Goal: Information Seeking & Learning: Learn about a topic

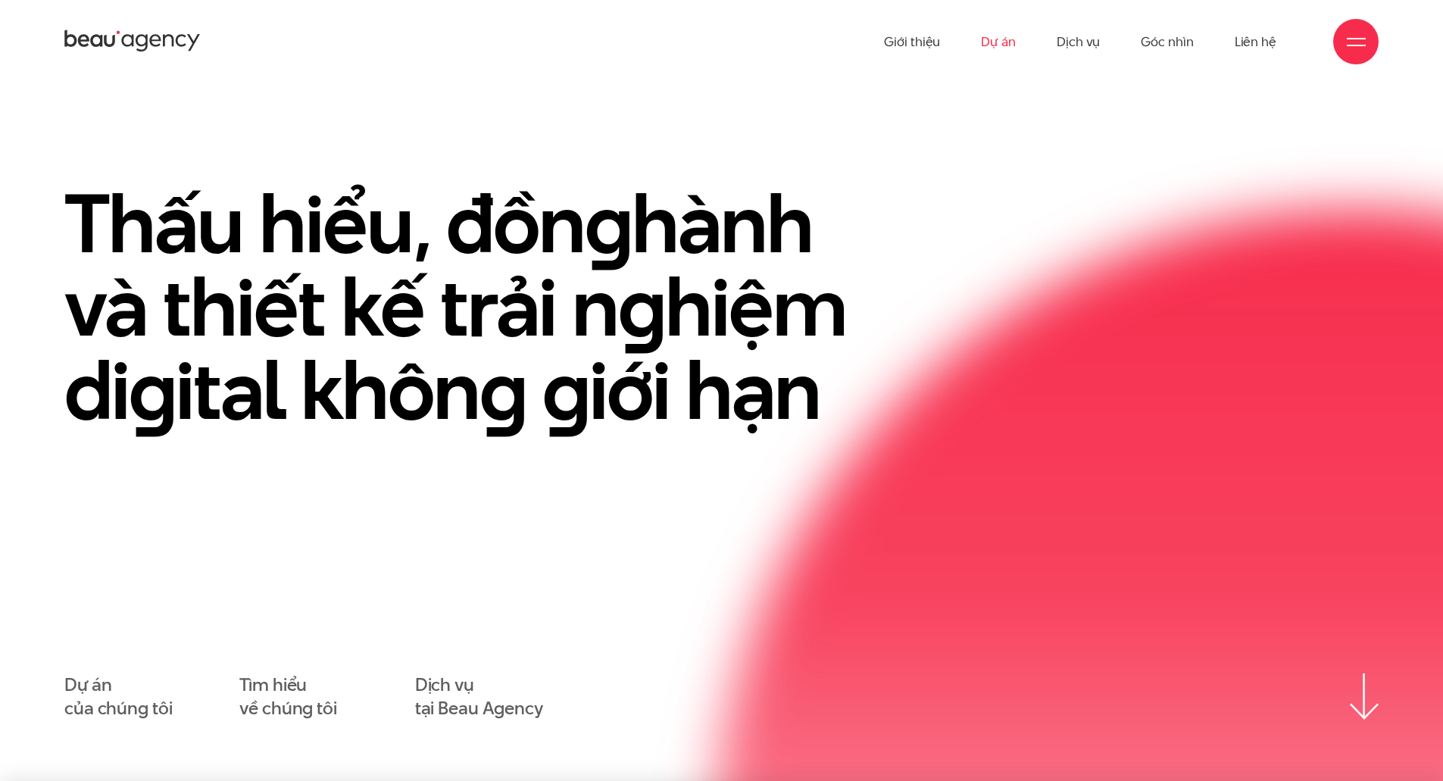
click at [998, 35] on link "Dự án" at bounding box center [998, 41] width 35 height 83
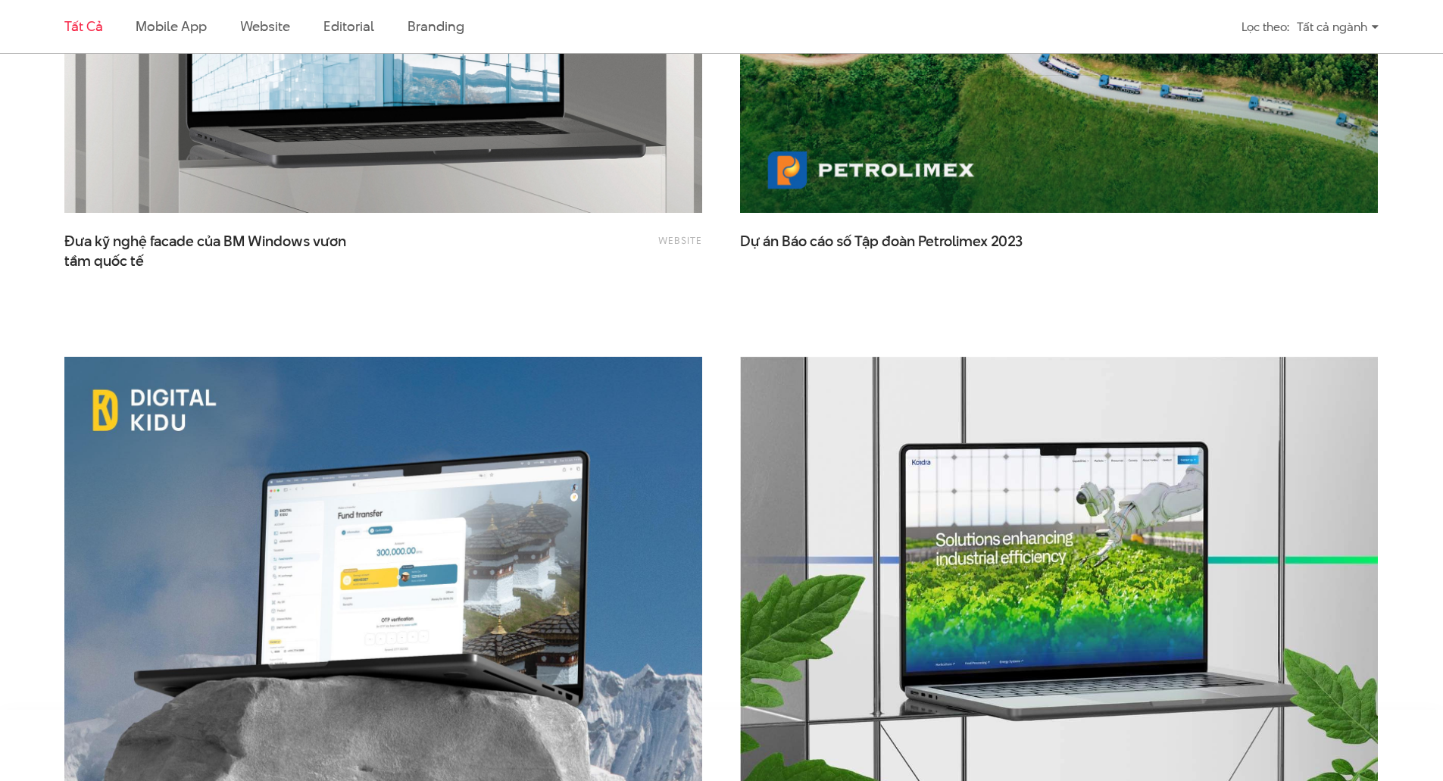
scroll to position [3560, 0]
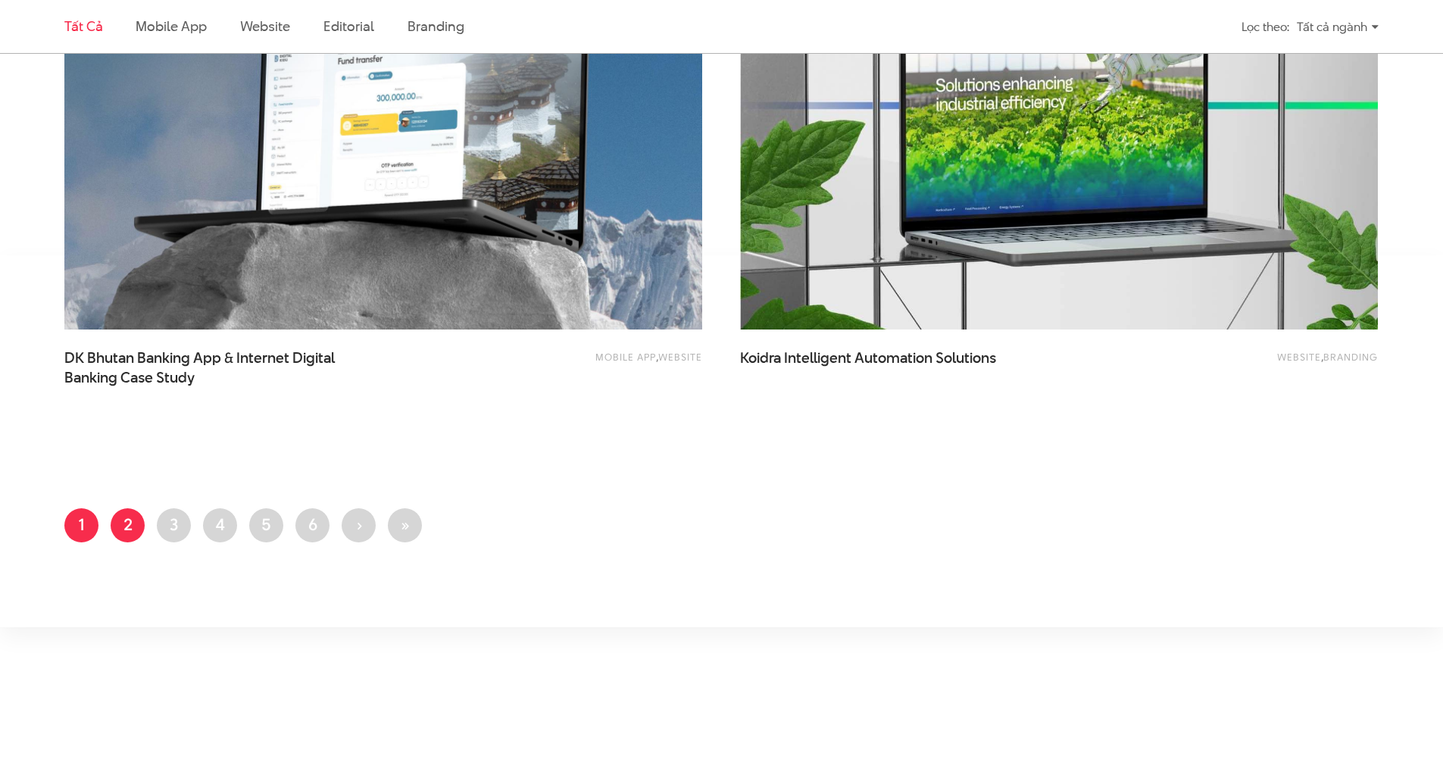
click at [123, 523] on link "Trang 2" at bounding box center [128, 525] width 34 height 34
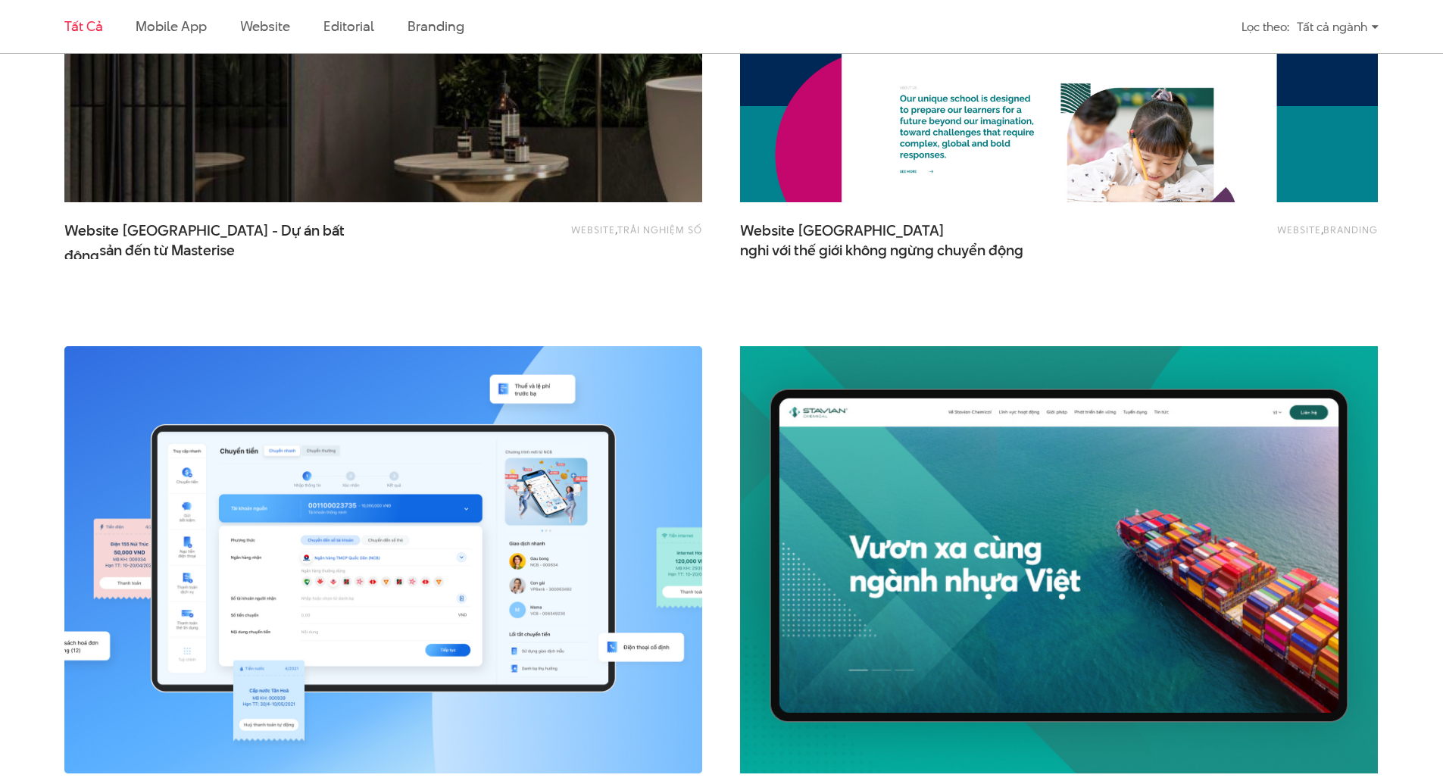
scroll to position [2121, 0]
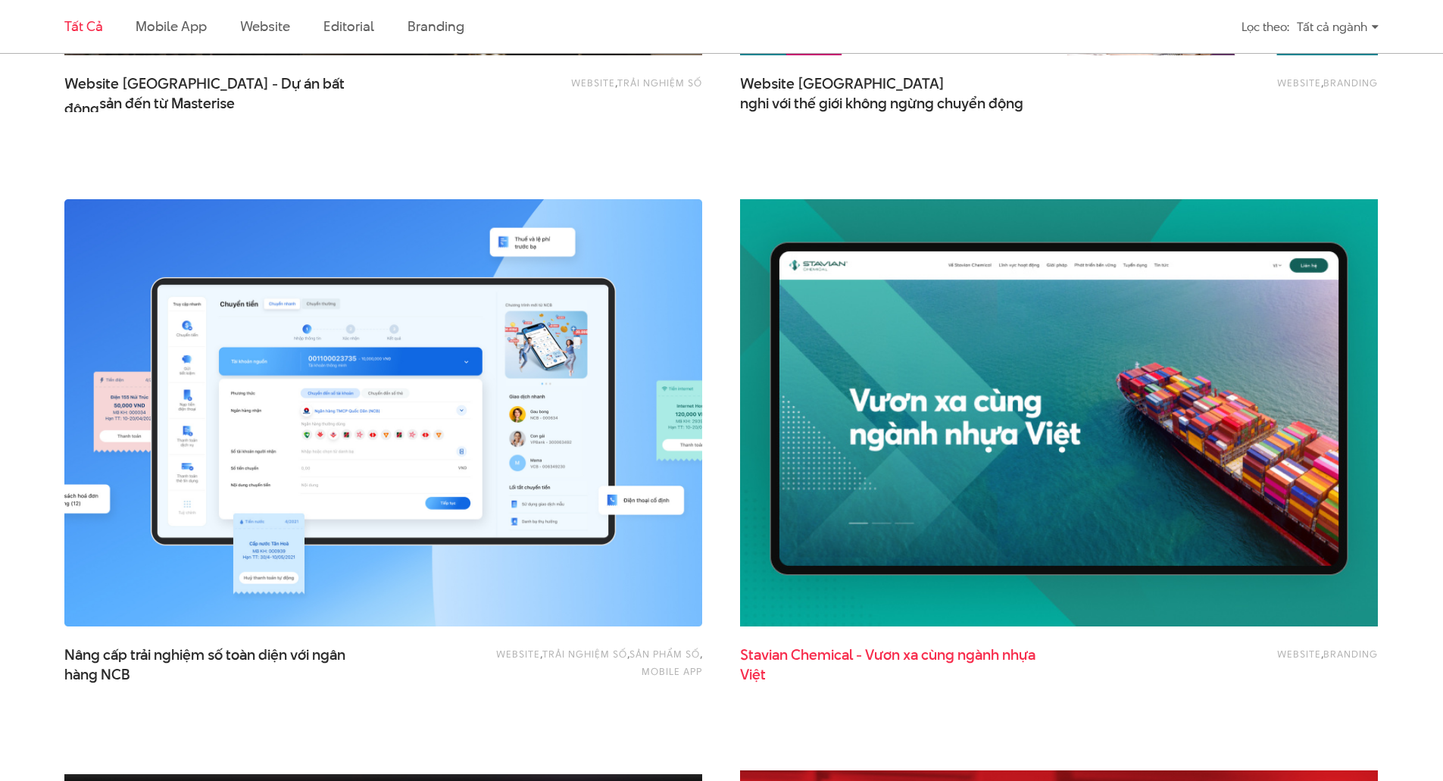
click at [913, 658] on span "Stavian Chemical - Vươn xa cùng ngành nhựa Việt" at bounding box center [891, 664] width 303 height 38
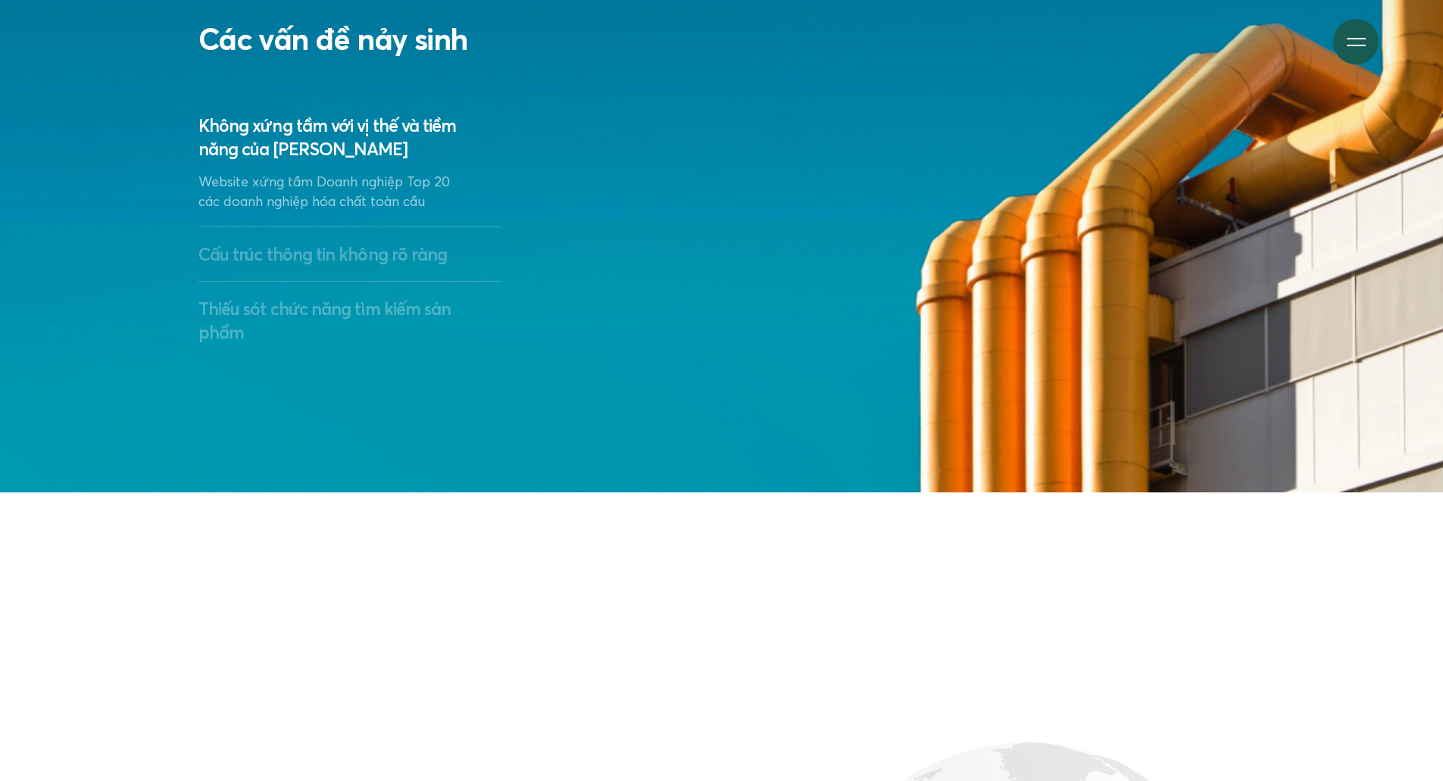
scroll to position [3257, 0]
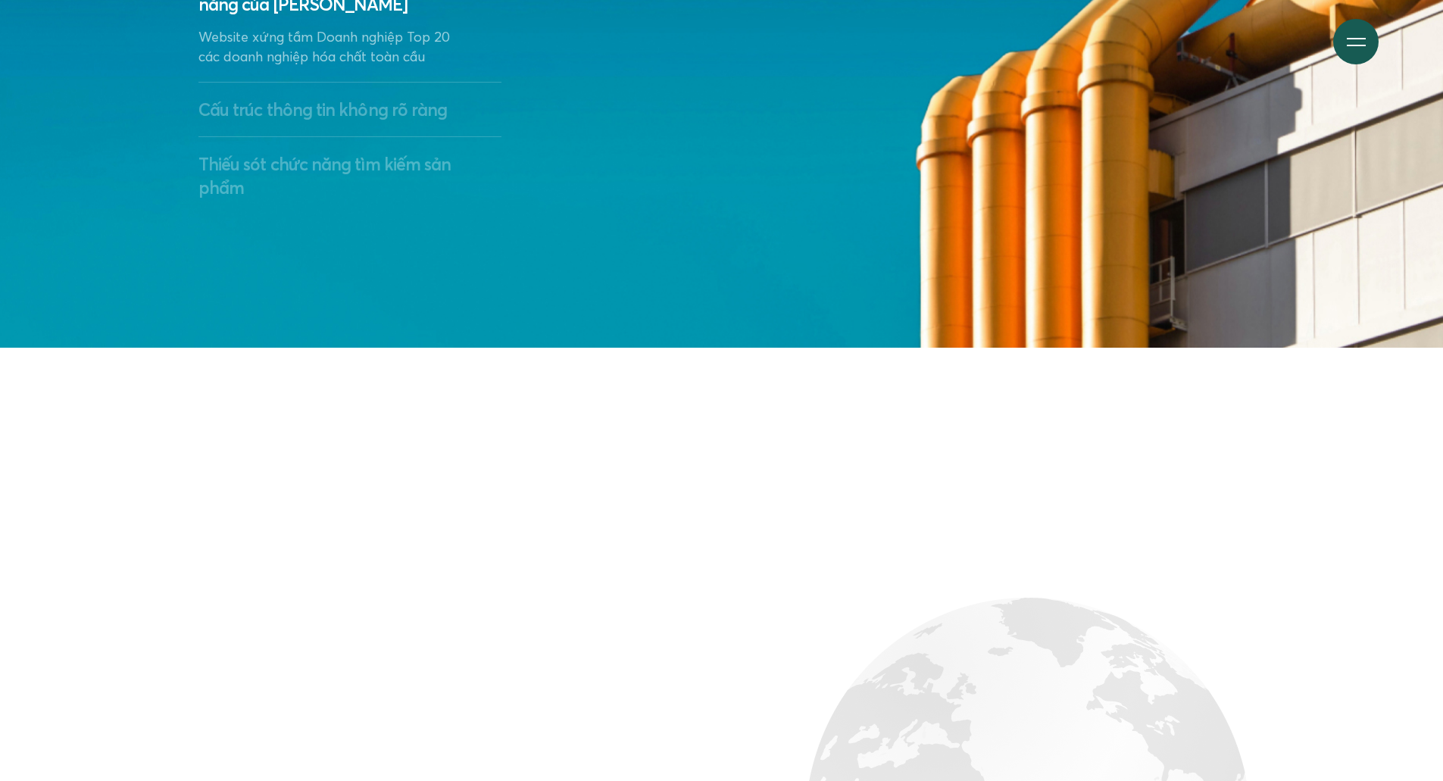
click at [370, 109] on h3 "Cấu trúc thông tin không rõ ràng" at bounding box center [349, 109] width 303 height 23
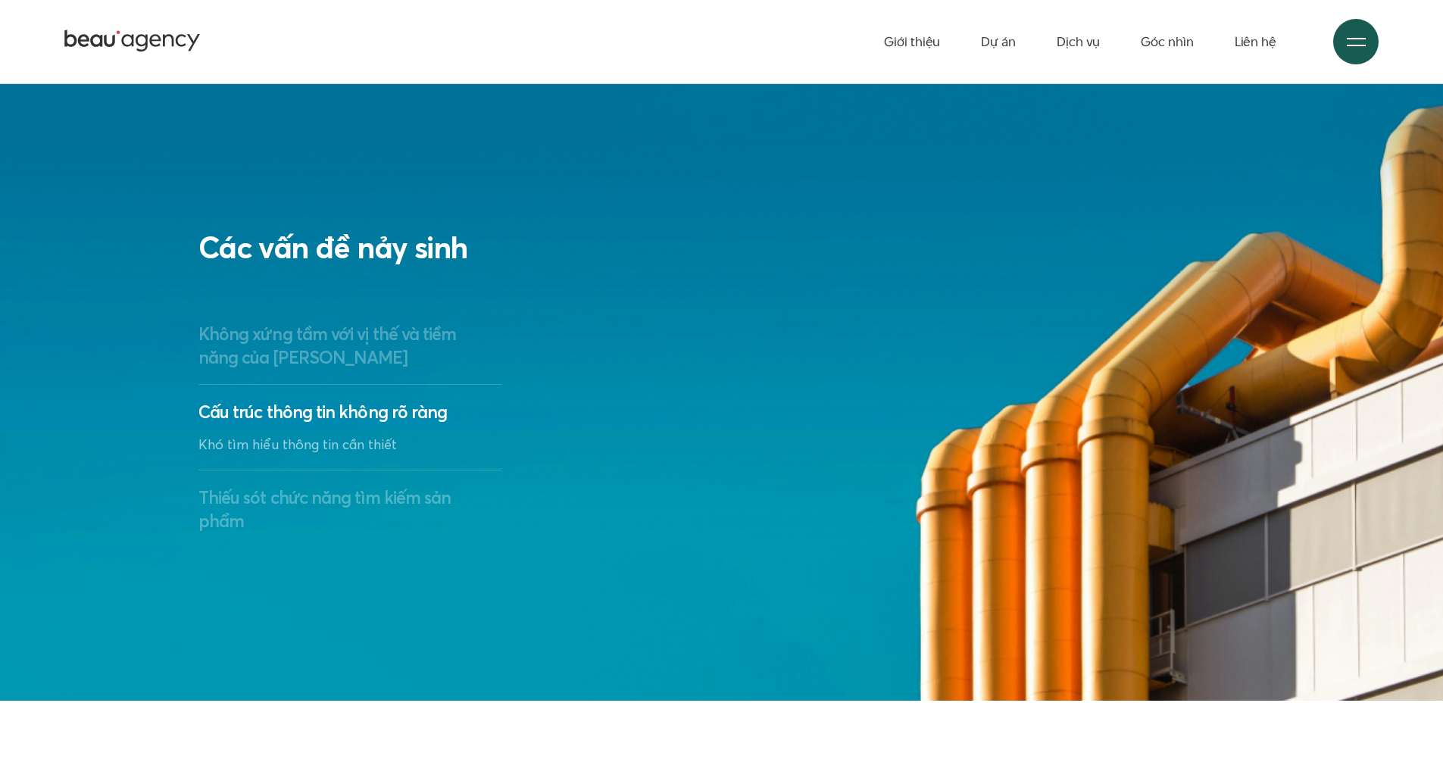
scroll to position [2878, 0]
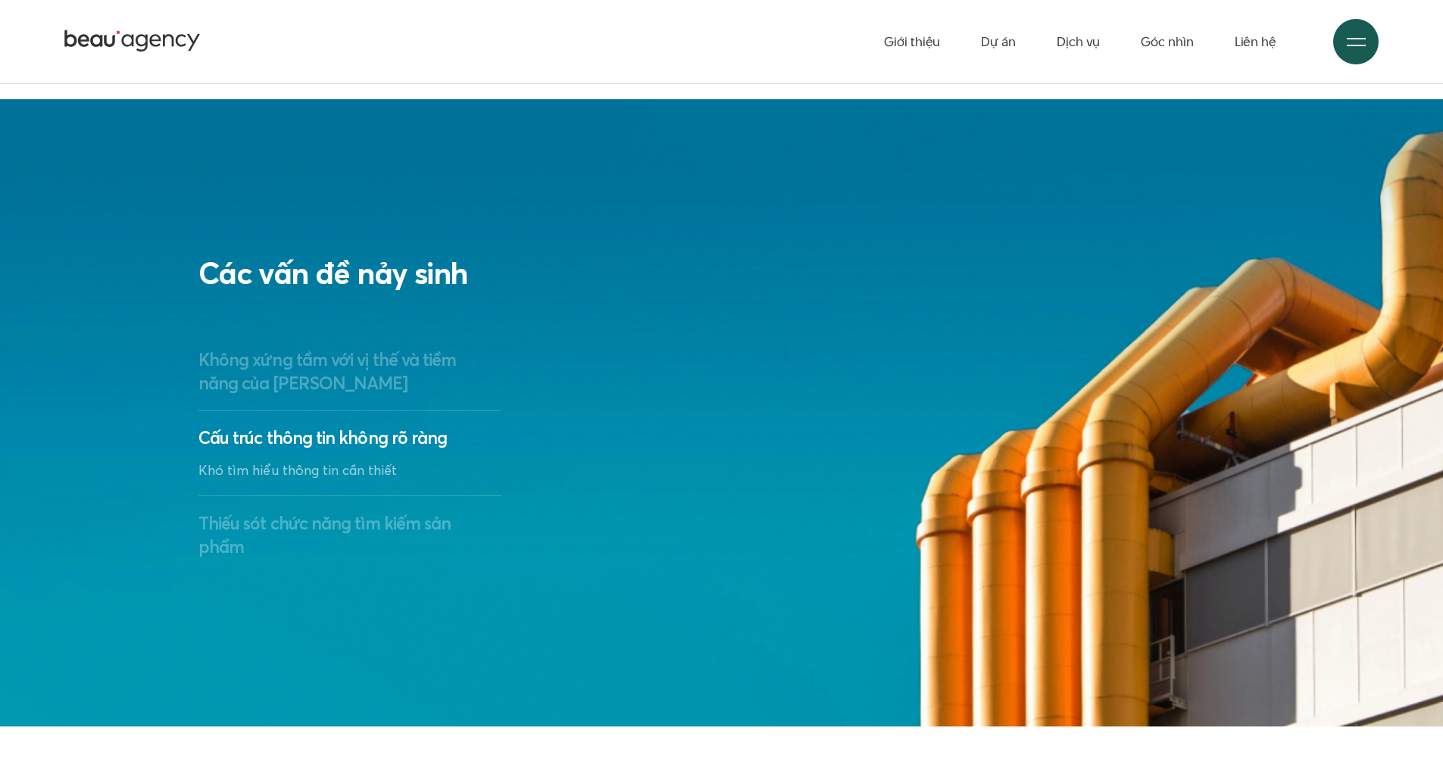
click at [430, 355] on h3 "Không xứng tầm với vị thế và tiềm năng của Stavian" at bounding box center [349, 371] width 303 height 47
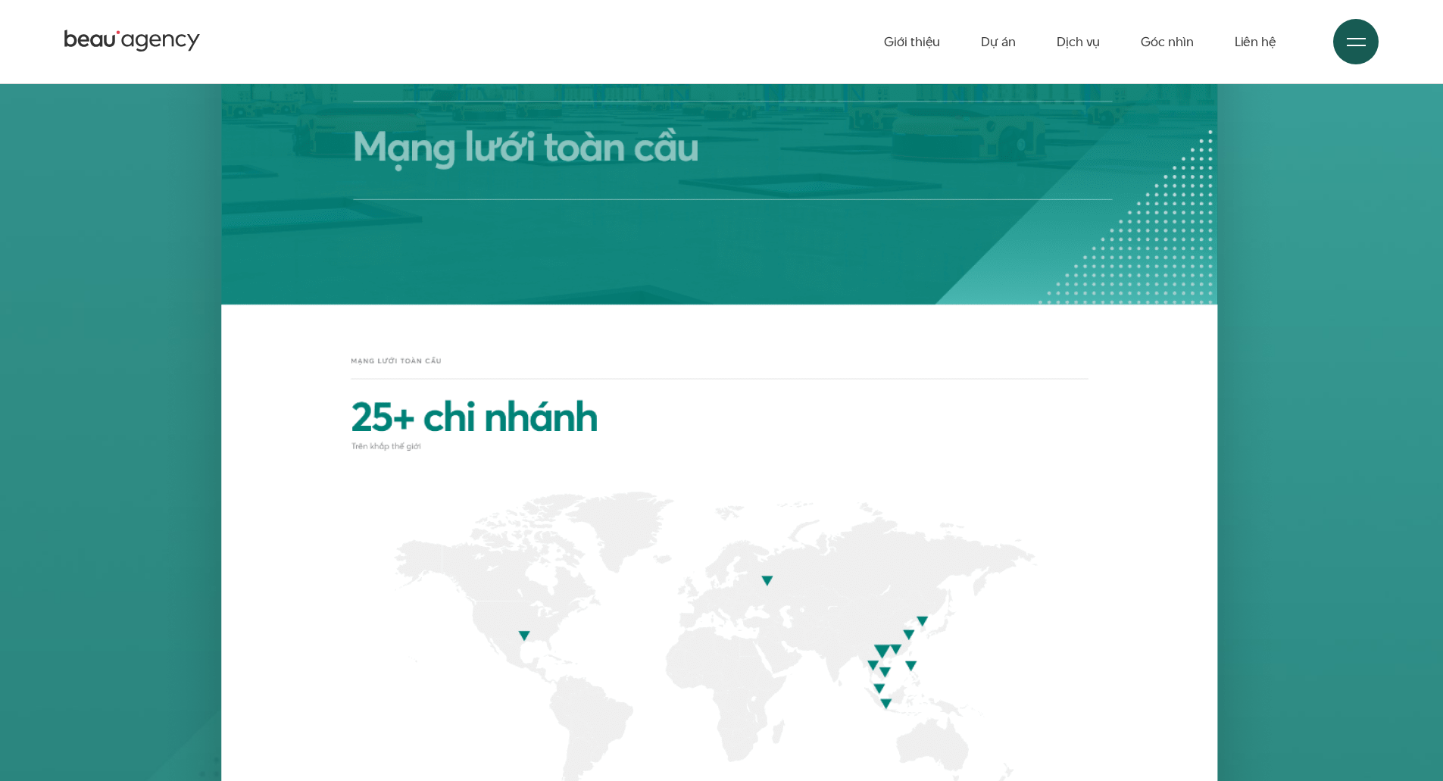
scroll to position [6135, 0]
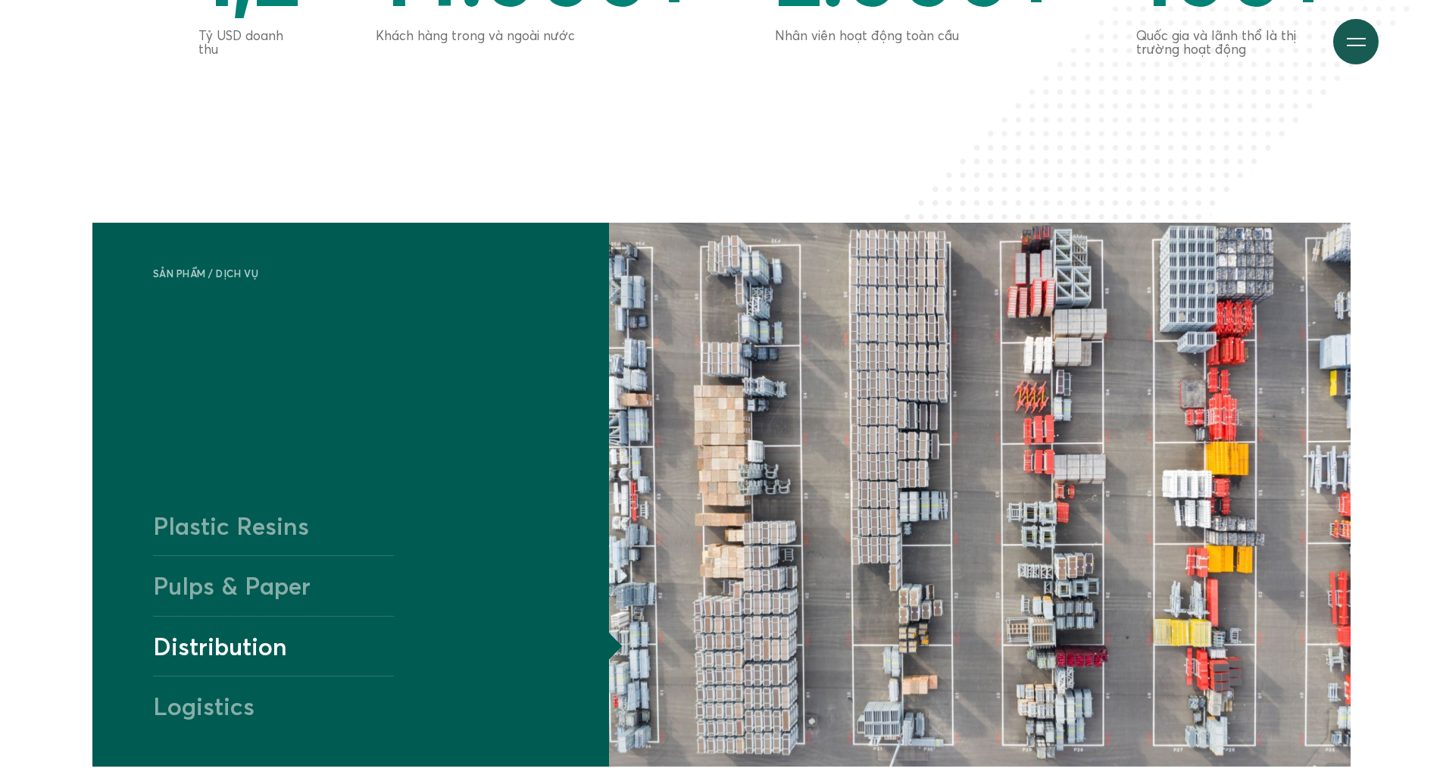
scroll to position [1515, 0]
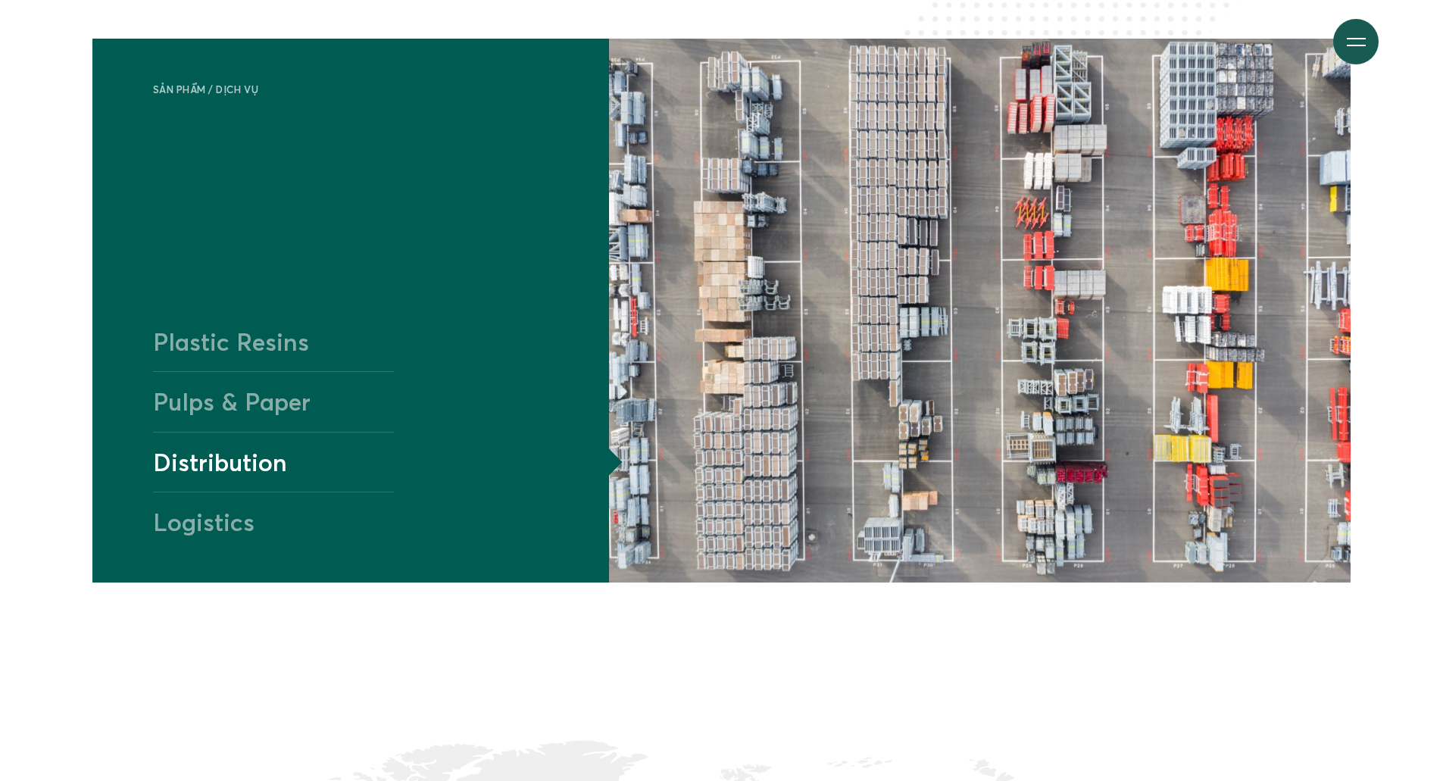
click at [261, 401] on h4 "Pulps & Paper" at bounding box center [274, 401] width 242 height 60
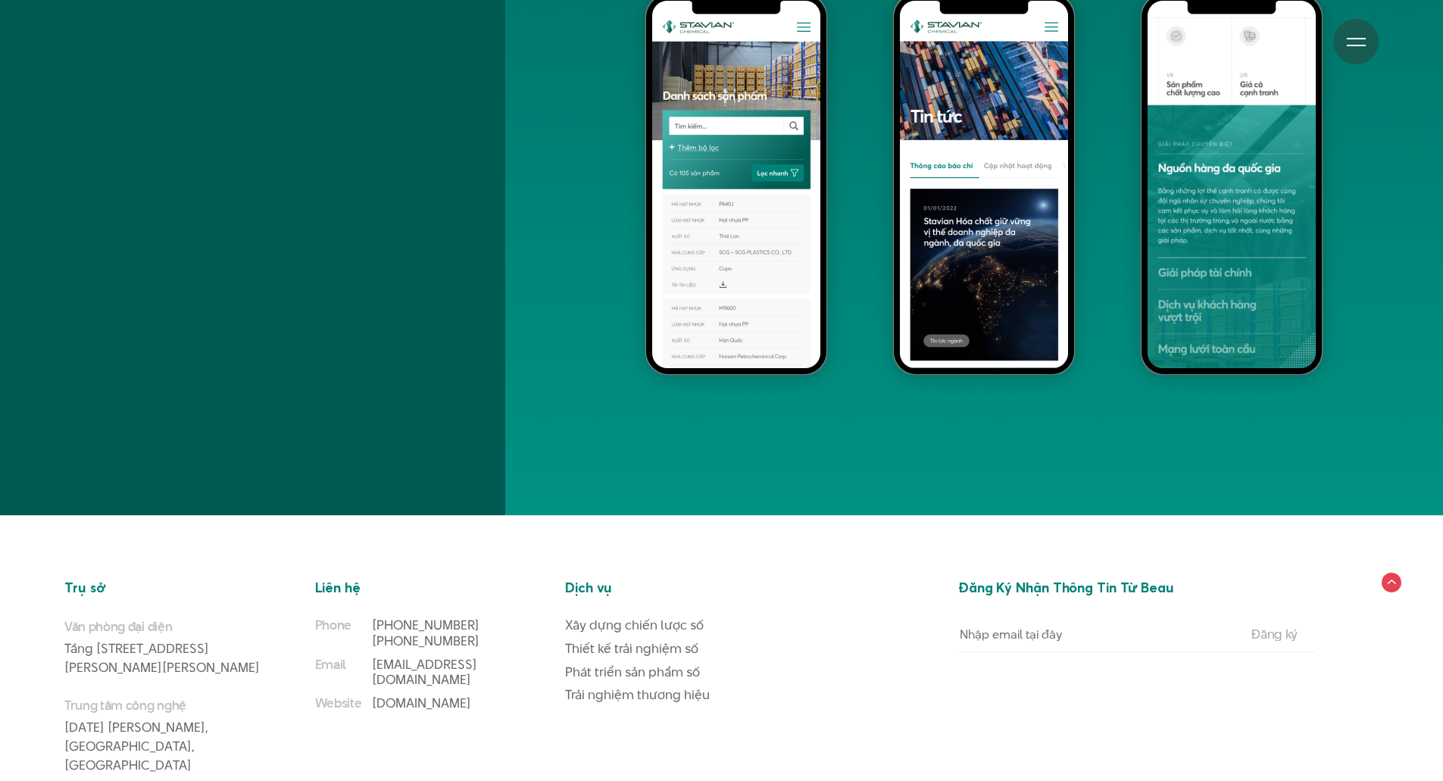
scroll to position [12735, 0]
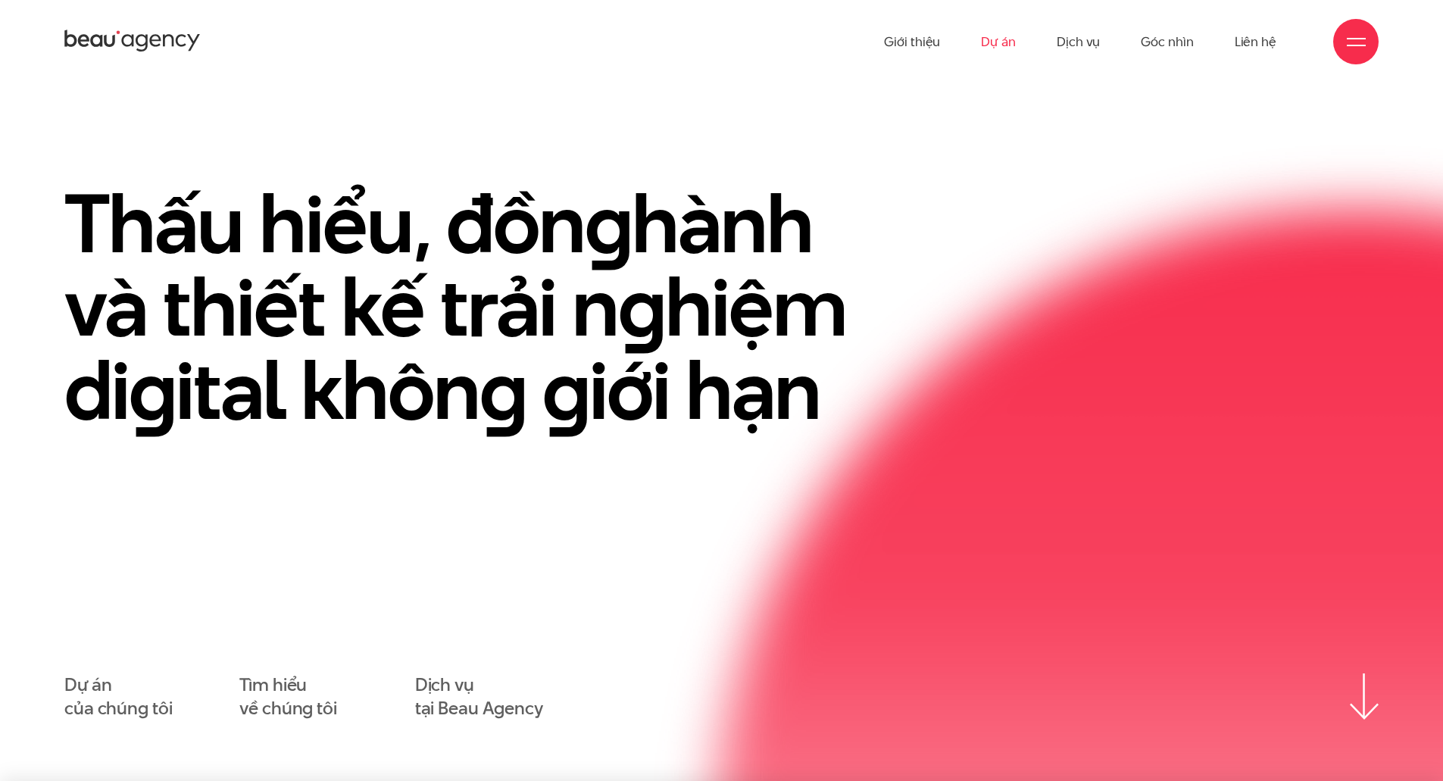
click at [995, 41] on link "Dự án" at bounding box center [998, 41] width 35 height 83
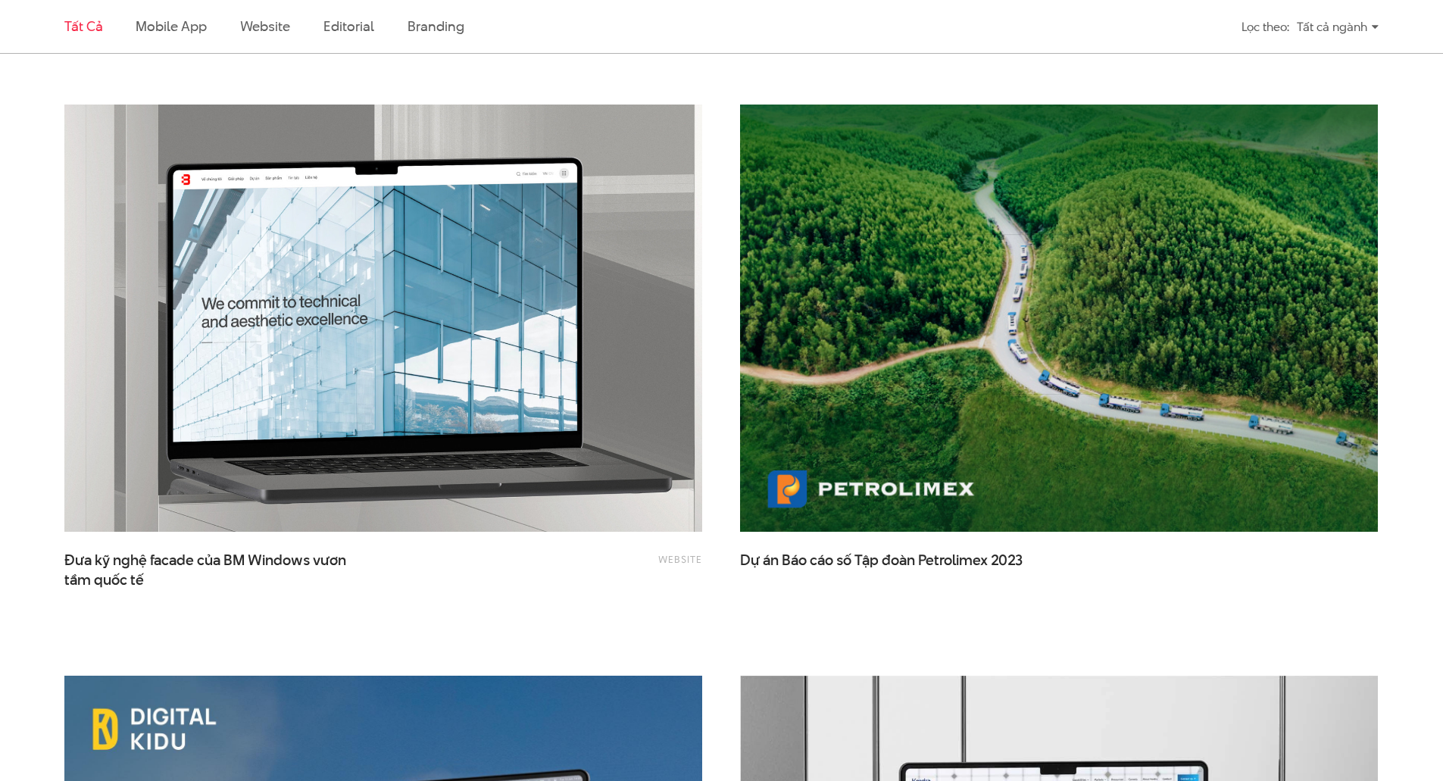
scroll to position [2802, 0]
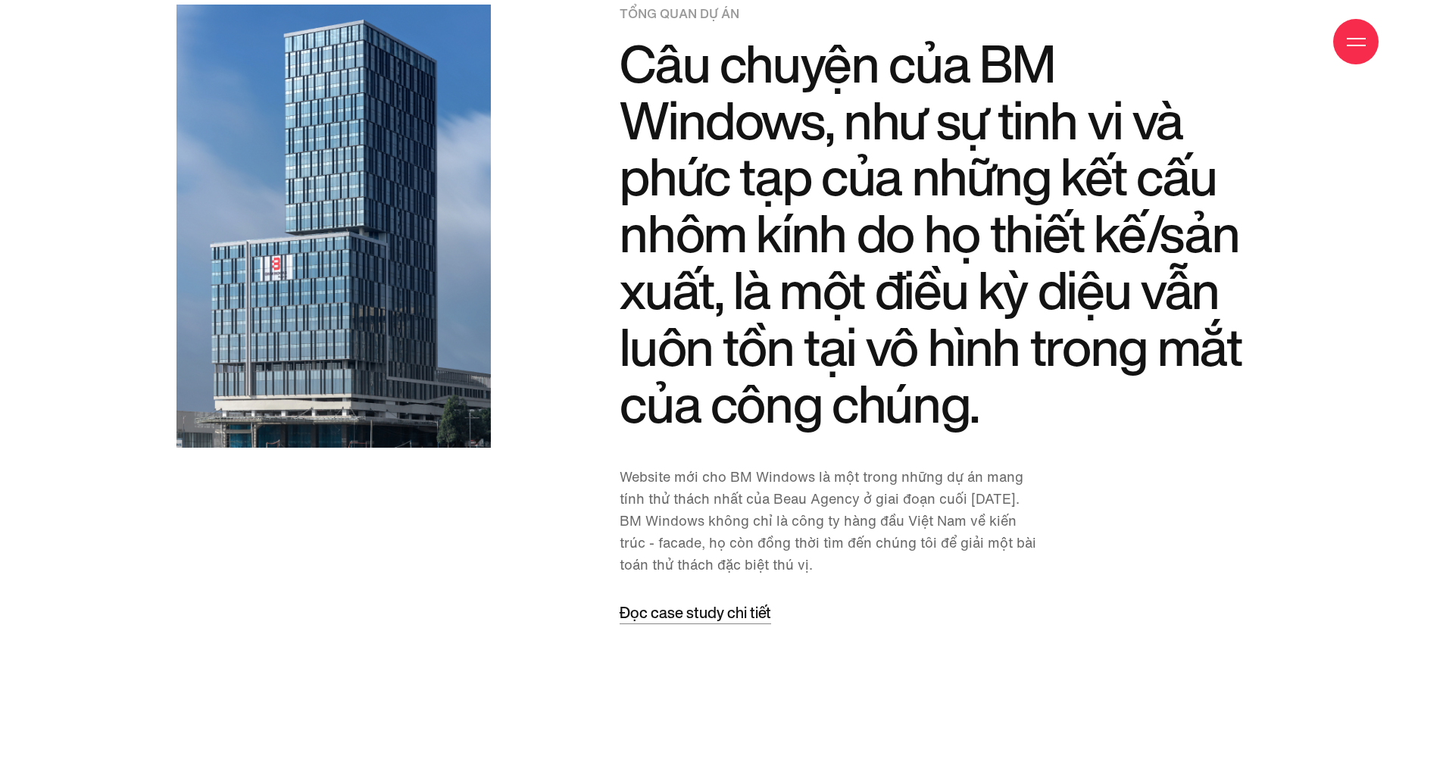
scroll to position [1818, 0]
click at [735, 613] on span "Đọc case study chi tiết" at bounding box center [695, 613] width 151 height 20
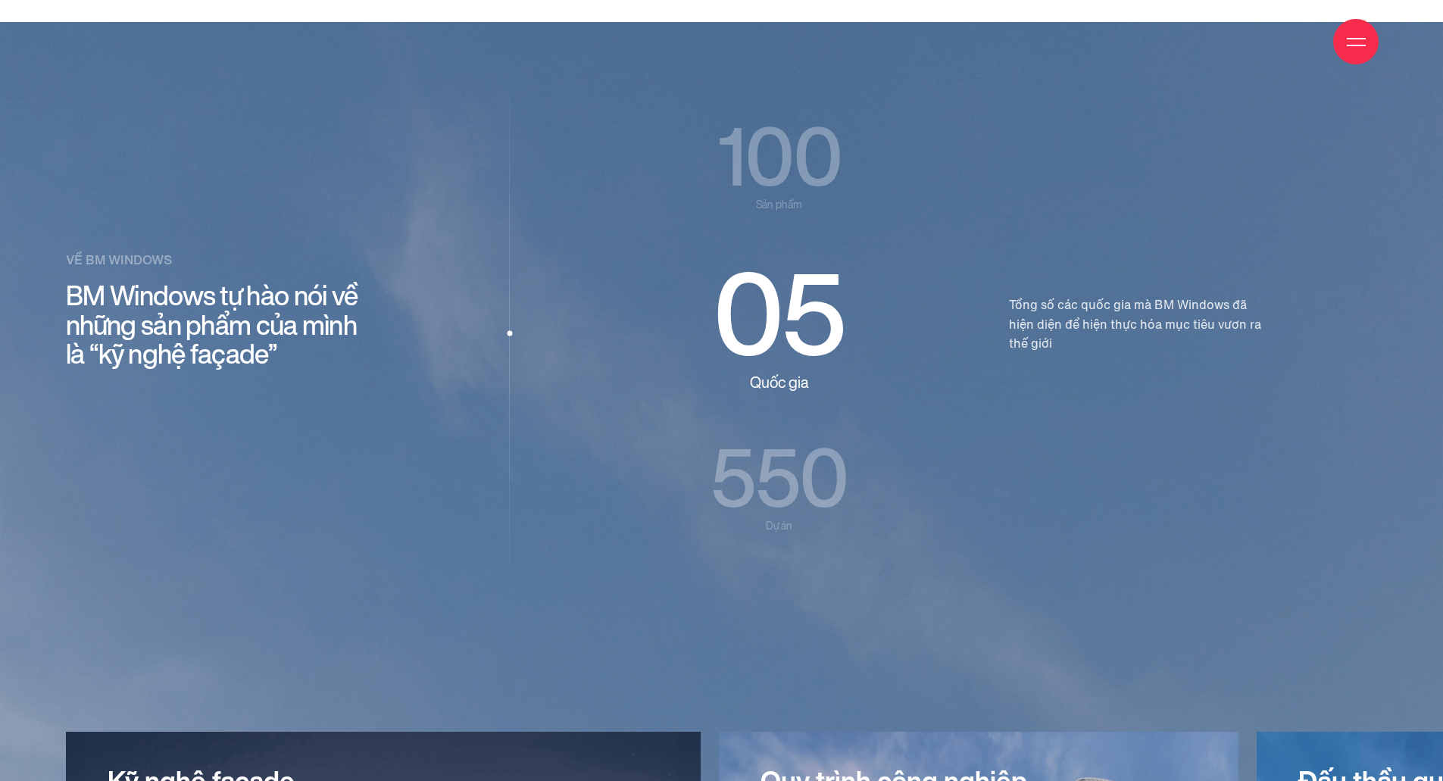
scroll to position [0, 0]
